Goal: Check status

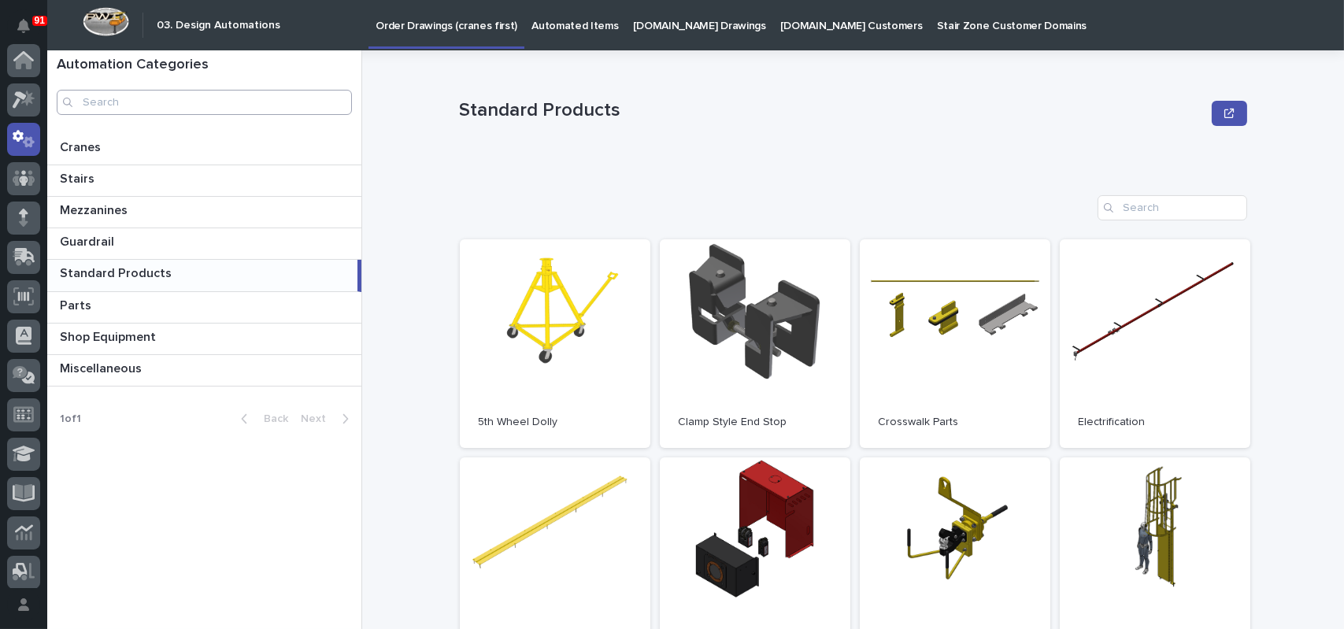
scroll to position [79, 0]
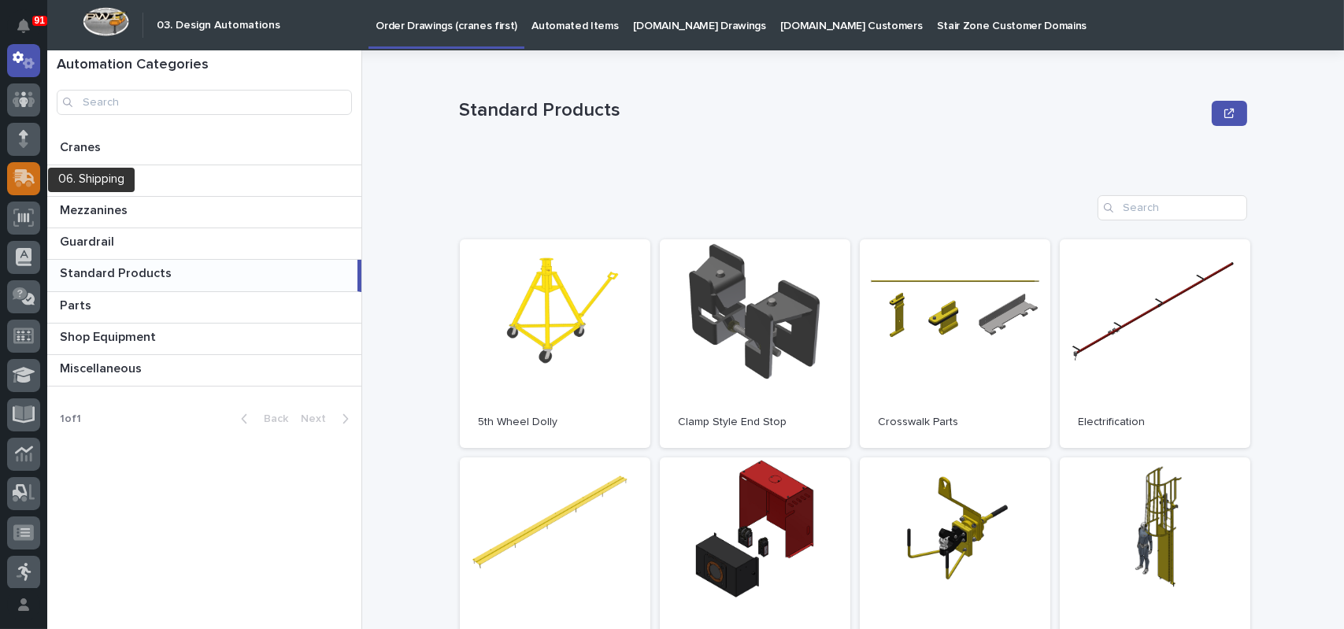
click at [27, 180] on icon at bounding box center [24, 178] width 23 height 18
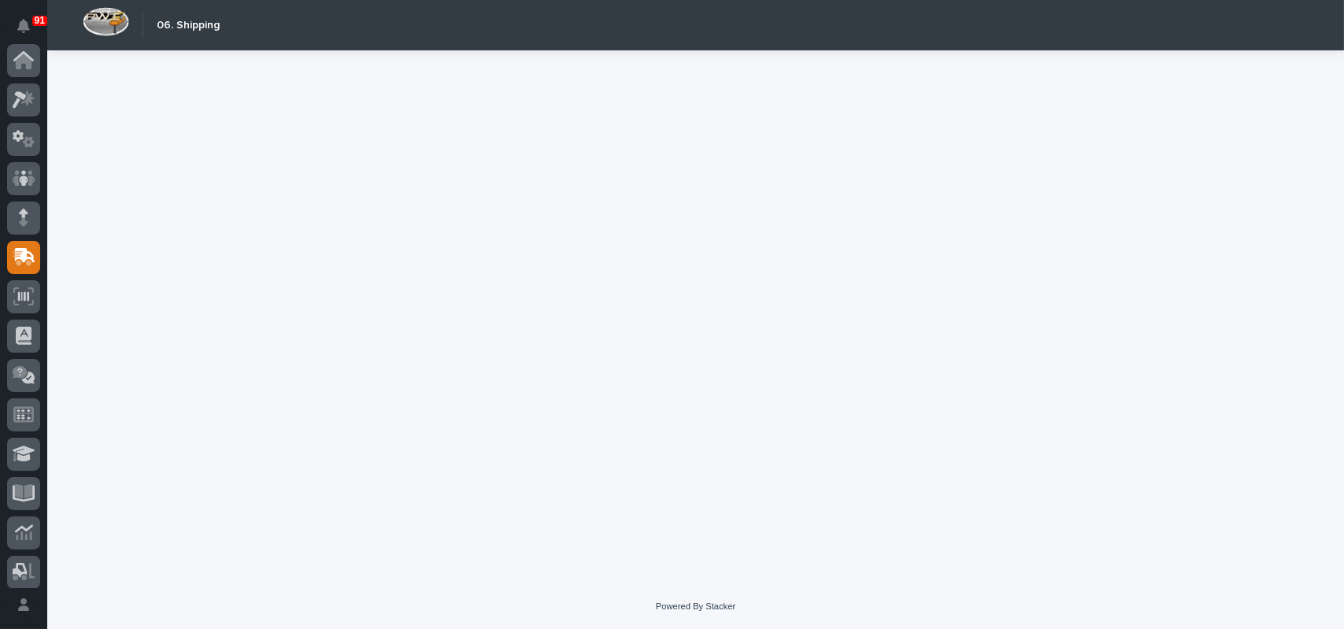
scroll to position [197, 0]
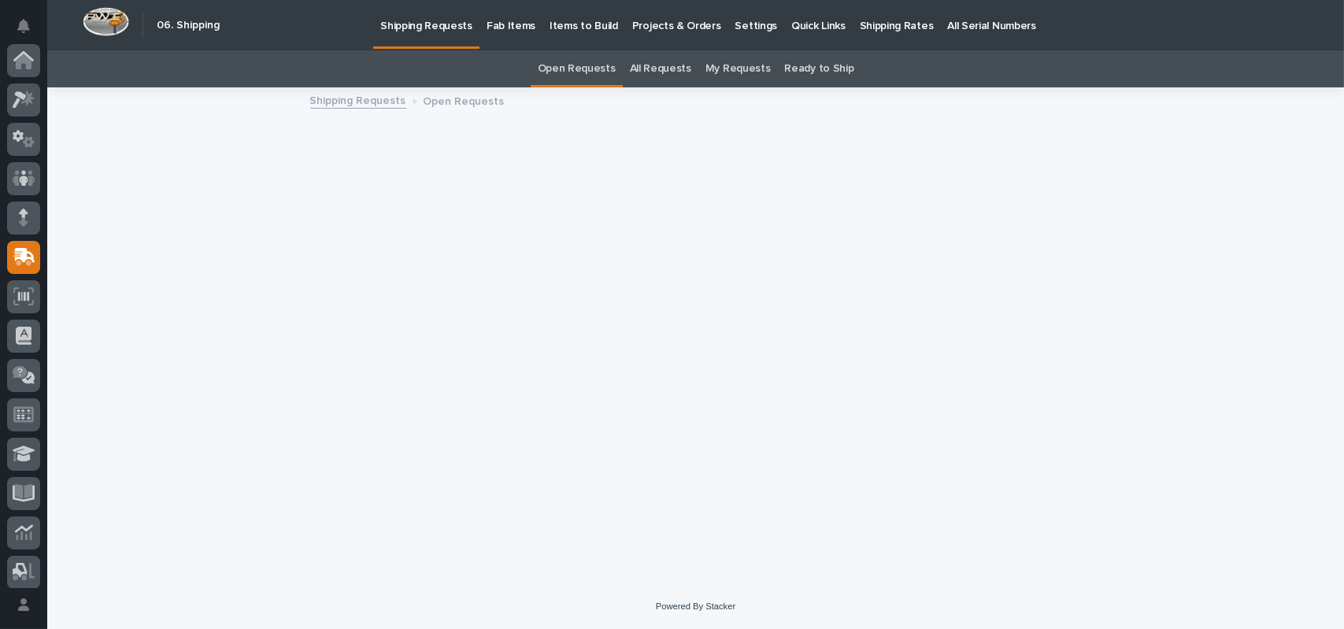
scroll to position [197, 0]
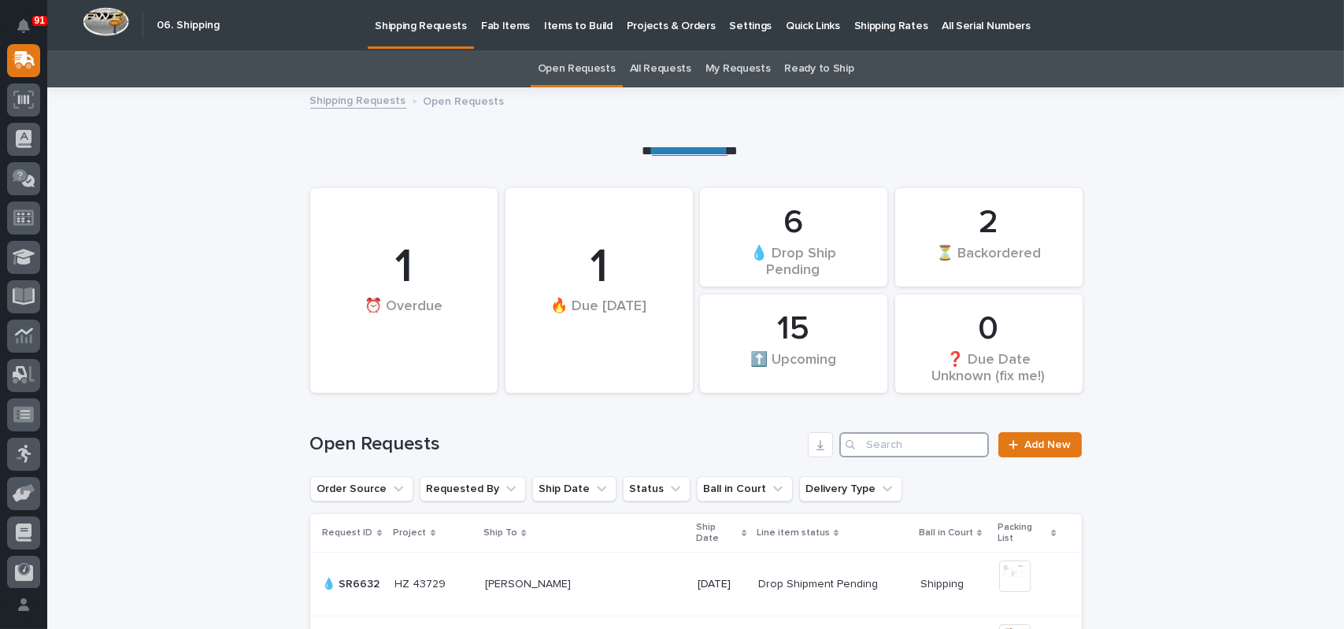
click at [929, 436] on input "Search" at bounding box center [914, 444] width 150 height 25
click at [663, 72] on link "All Requests" at bounding box center [660, 68] width 61 height 37
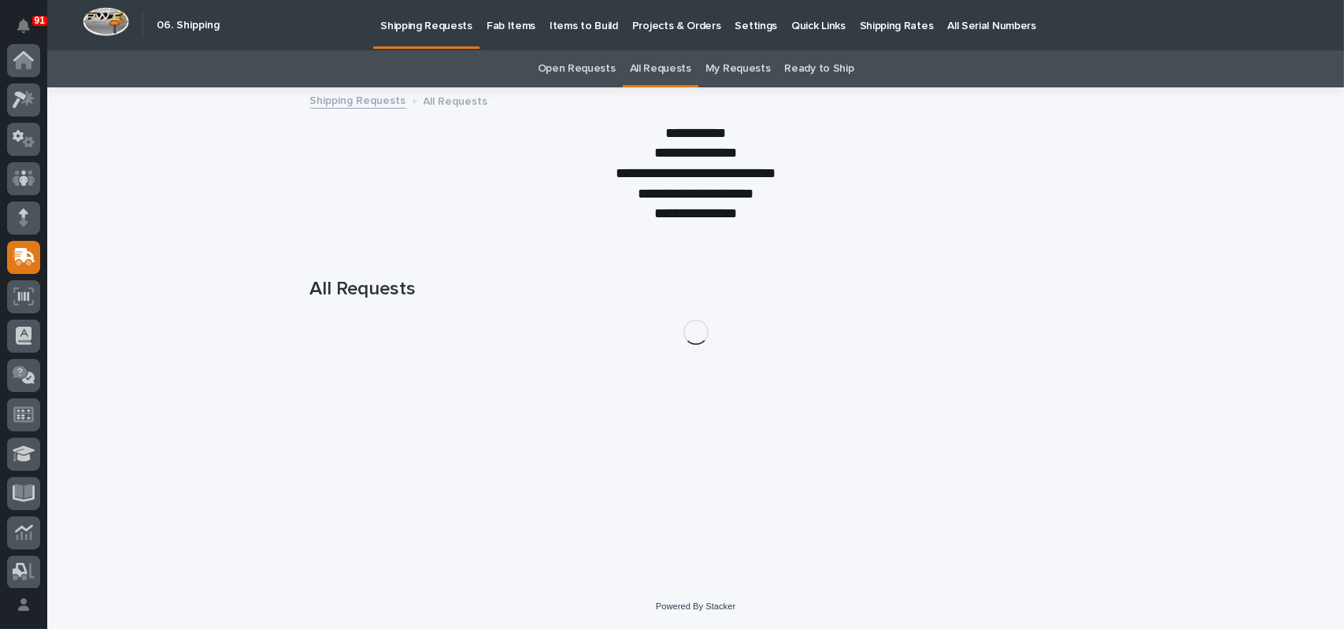
scroll to position [197, 0]
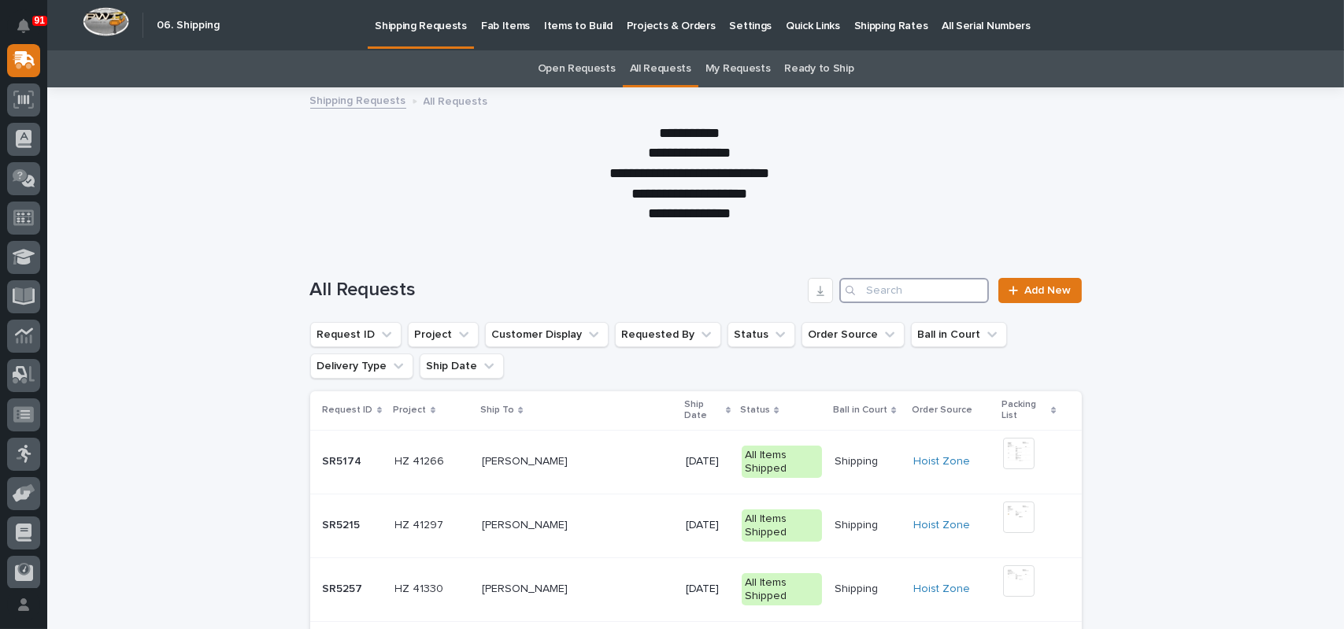
click at [900, 290] on input "Search" at bounding box center [914, 290] width 150 height 25
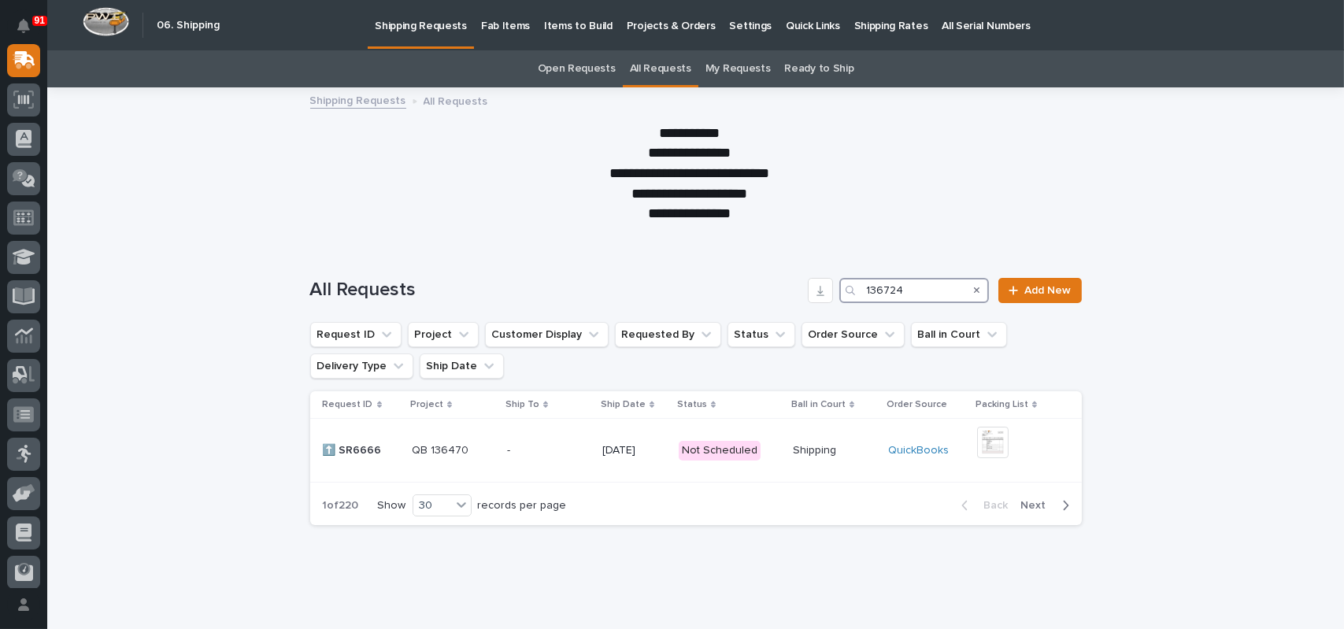
type input "136724"
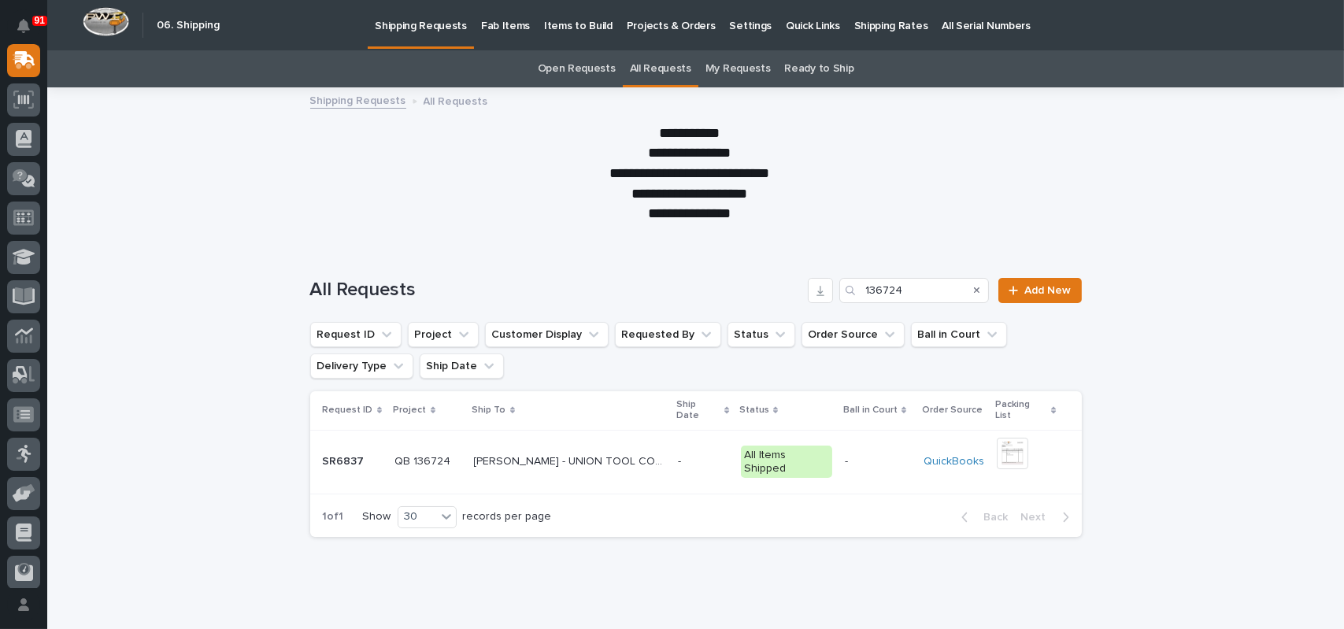
click at [604, 452] on p "[PERSON_NAME] - UNION TOOL CORP" at bounding box center [571, 460] width 195 height 17
